Goal: Find specific page/section: Find specific page/section

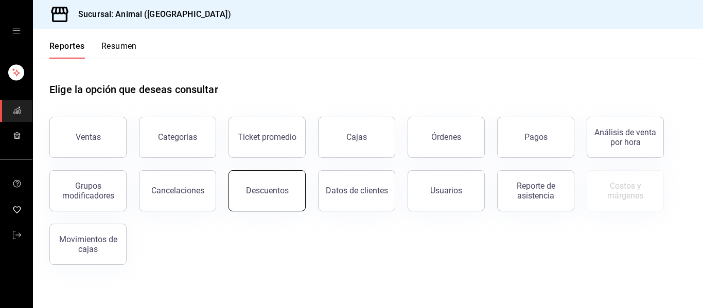
click at [277, 195] on div "Descuentos" at bounding box center [267, 191] width 43 height 10
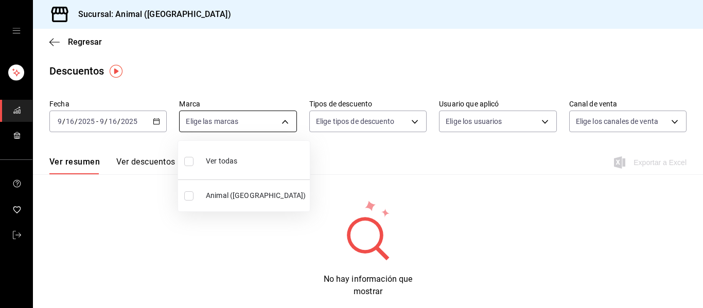
click at [276, 121] on body "Sucursal: Animal (Puebla) Regresar Descuentos Fecha 2025-09-16 9 / 16 / 2025 - …" at bounding box center [351, 154] width 703 height 308
click at [239, 148] on li "Ver todas" at bounding box center [244, 160] width 132 height 30
type input "96838179-8fbb-4073-aae3-1789726318c8"
checkbox input "true"
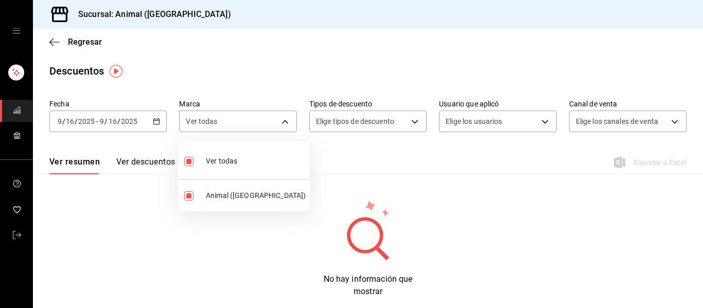
click at [440, 166] on div at bounding box center [351, 154] width 703 height 308
click at [253, 181] on div "Fecha 2025-09-16 9 / 16 / 2025 - 2025-09-16 9 / 16 / 2025 Marca Ver todas 96838…" at bounding box center [368, 196] width 670 height 203
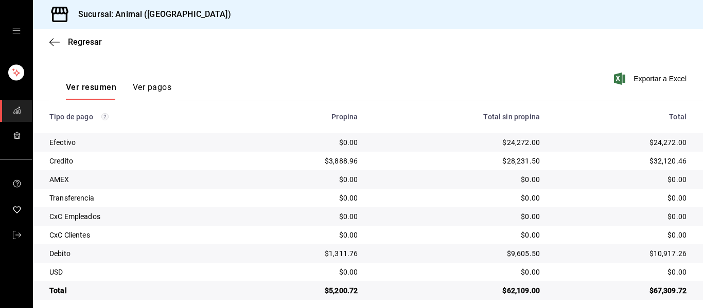
scroll to position [146, 0]
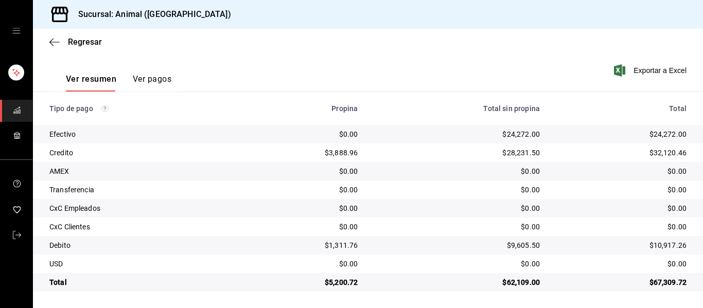
click at [377, 248] on div "$9,605.50" at bounding box center [457, 245] width 166 height 10
click at [381, 34] on div "Regresar" at bounding box center [368, 42] width 670 height 26
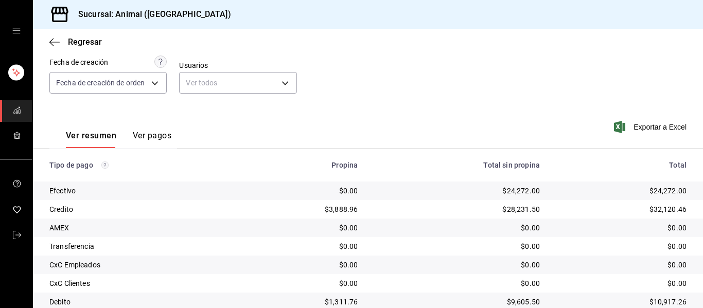
scroll to position [146, 0]
